Goal: Participate in discussion: Engage in conversation with other users on a specific topic

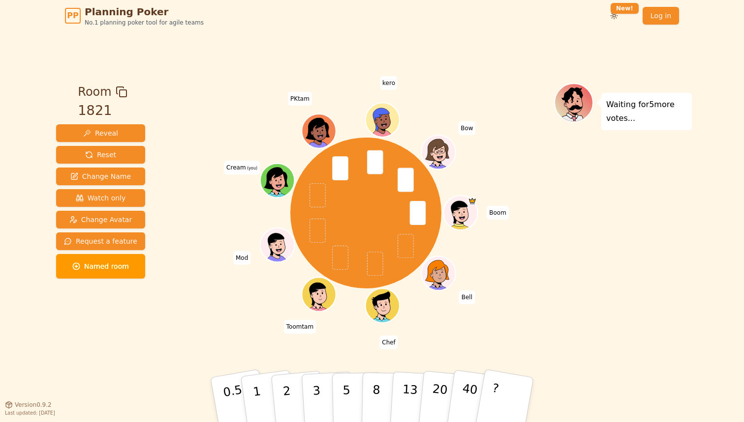
click at [607, 245] on div "Waiting for 5 more votes..." at bounding box center [623, 218] width 138 height 270
click at [368, 392] on button "8" at bounding box center [386, 400] width 51 height 75
click at [342, 379] on p "5" at bounding box center [346, 400] width 8 height 53
click at [378, 387] on button "8" at bounding box center [386, 400] width 51 height 75
click at [347, 388] on button "5" at bounding box center [357, 400] width 51 height 75
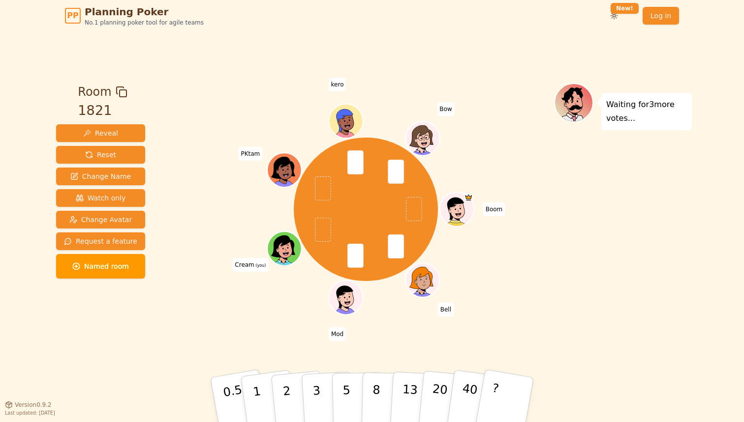
click at [565, 311] on div "Waiting for 3 more votes..." at bounding box center [623, 218] width 138 height 270
click at [350, 379] on button "5" at bounding box center [357, 400] width 51 height 75
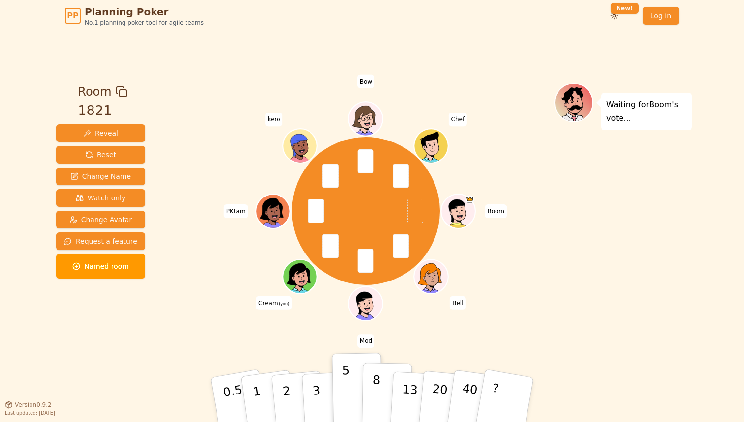
click at [378, 383] on p "8" at bounding box center [376, 399] width 8 height 53
click at [350, 382] on button "5" at bounding box center [357, 400] width 51 height 75
click at [645, 269] on div "Waiting for [PERSON_NAME] 's vote..." at bounding box center [623, 218] width 138 height 270
click at [379, 394] on button "8" at bounding box center [386, 400] width 51 height 75
click at [536, 257] on div "Boom Bell Mod Cream (you) PKtam kero Bow Chef" at bounding box center [366, 211] width 376 height 221
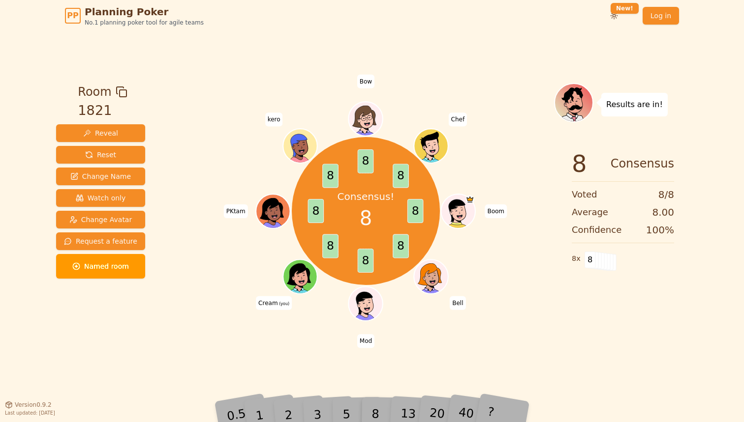
click at [215, 310] on div "Consensus! 8 8 8 8 8 8 8 8 8 Boom Bell Mod Cream (you) PKtam kero Bow Chef" at bounding box center [366, 211] width 376 height 221
